Goal: Use online tool/utility: Use online tool/utility

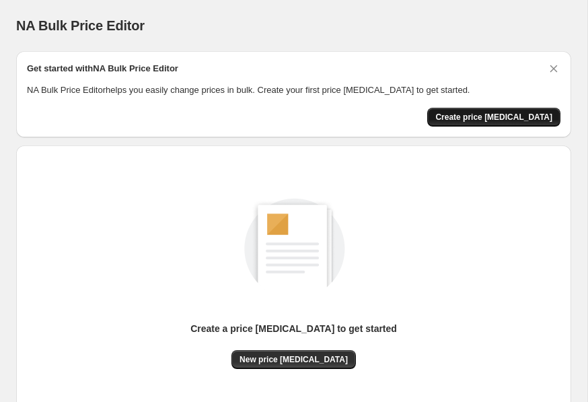
click at [510, 112] on span "Create price [MEDICAL_DATA]" at bounding box center [493, 117] width 117 height 11
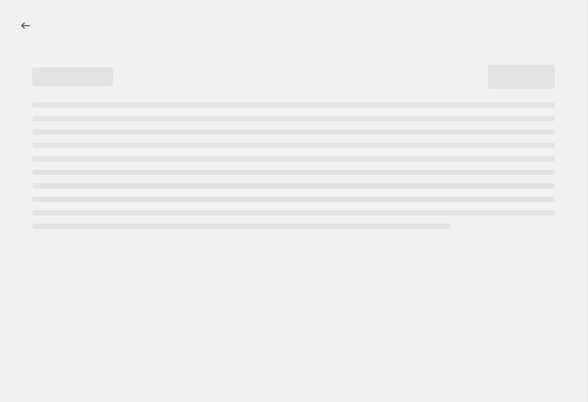
select select "percentage"
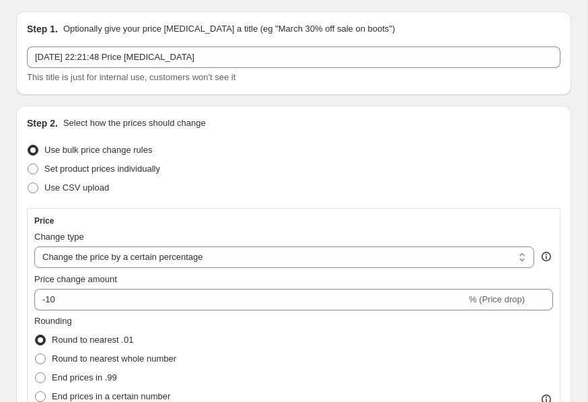
scroll to position [16, 0]
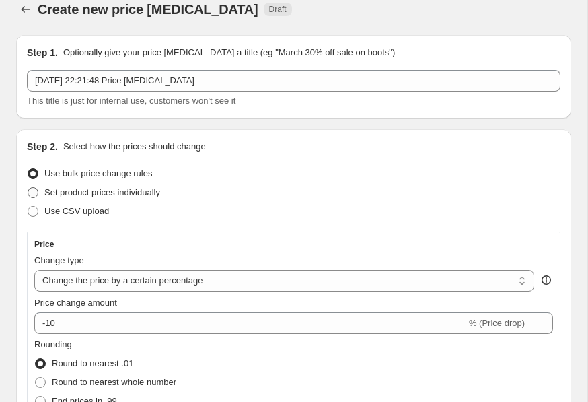
click at [42, 196] on label "Set product prices individually" at bounding box center [93, 192] width 133 height 19
click at [28, 188] on input "Set product prices individually" at bounding box center [28, 187] width 1 height 1
radio input "true"
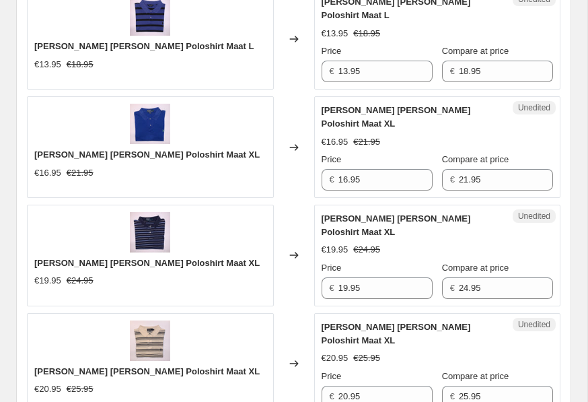
scroll to position [466, 0]
